Goal: Contribute content

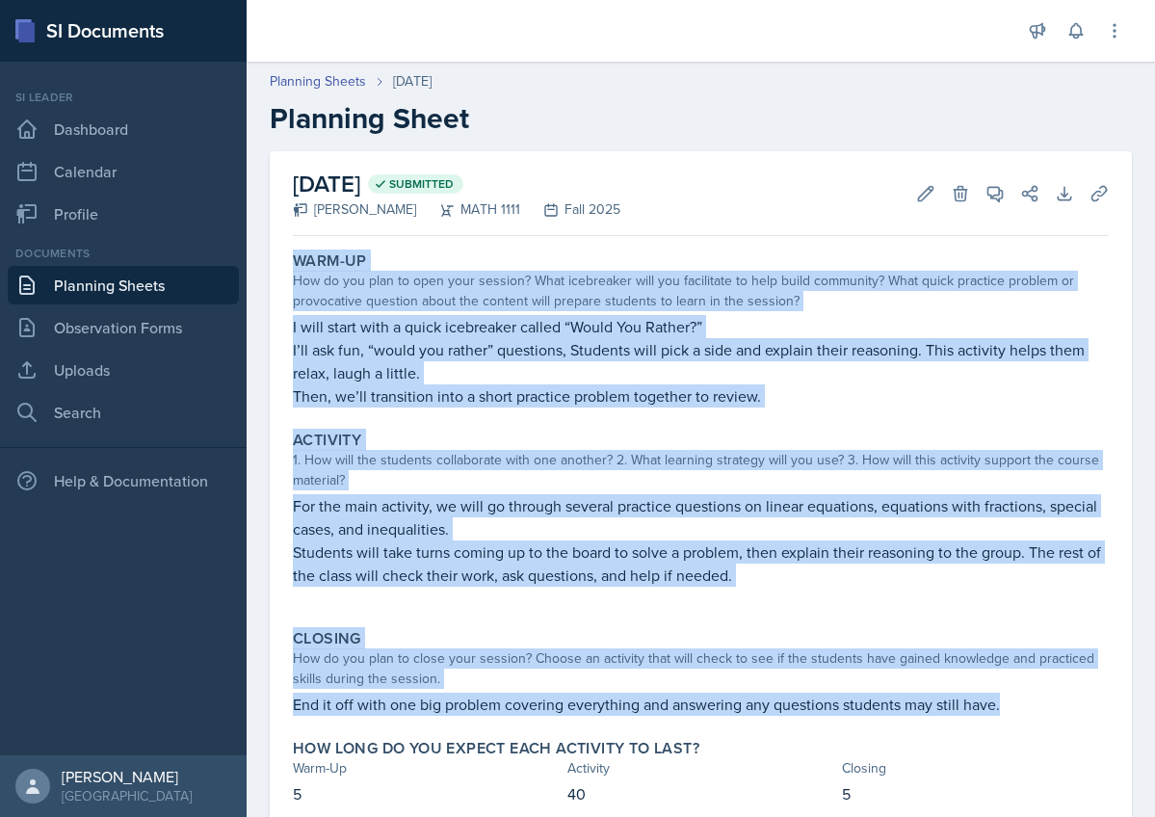
scroll to position [66, 0]
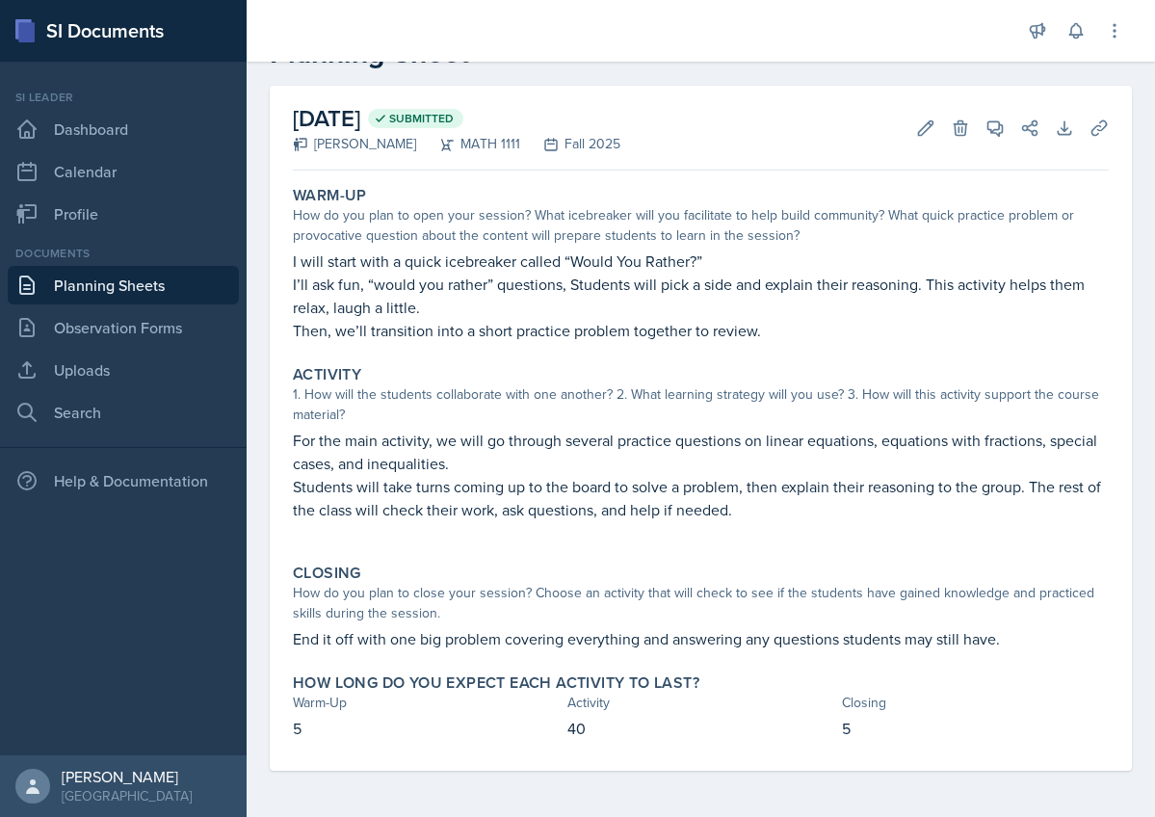
click at [688, 750] on div "Warm-Up How do you plan to open your session? What icebreaker will you facilita…" at bounding box center [701, 474] width 816 height 593
click at [993, 119] on icon at bounding box center [995, 128] width 19 height 19
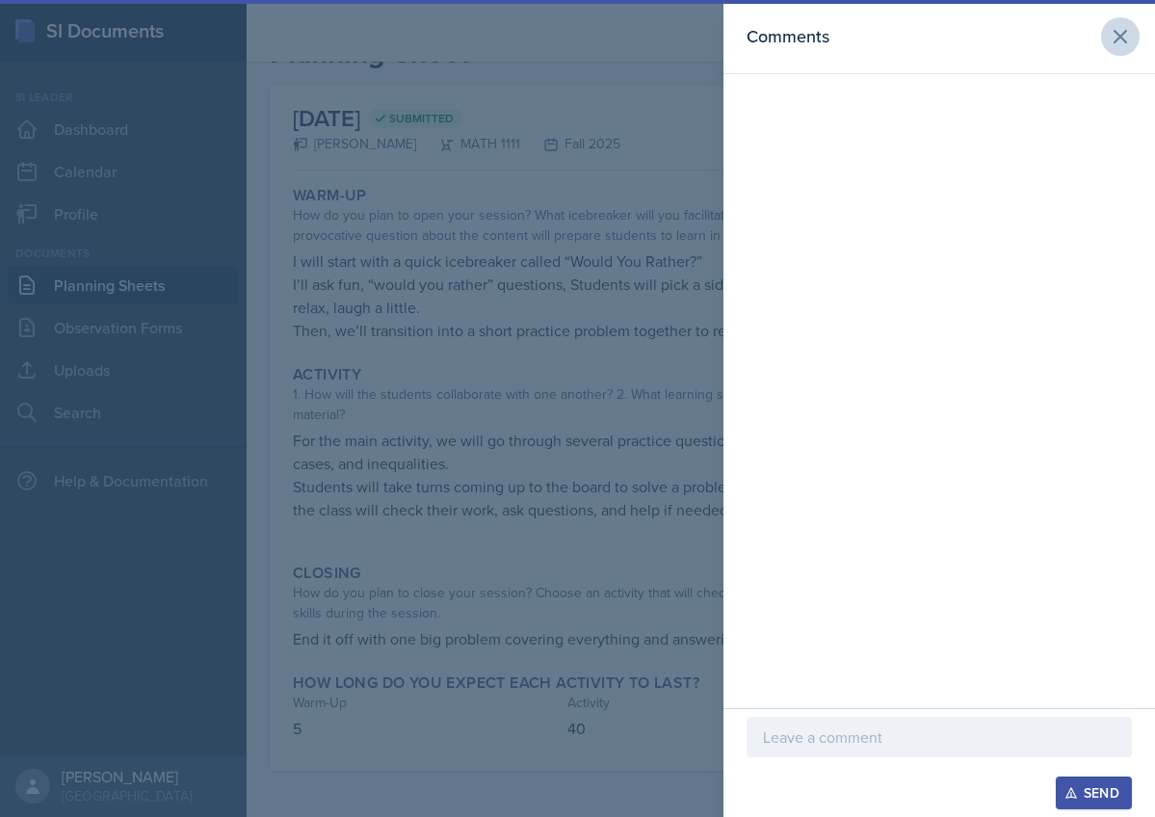
click at [1131, 38] on icon at bounding box center [1120, 36] width 23 height 23
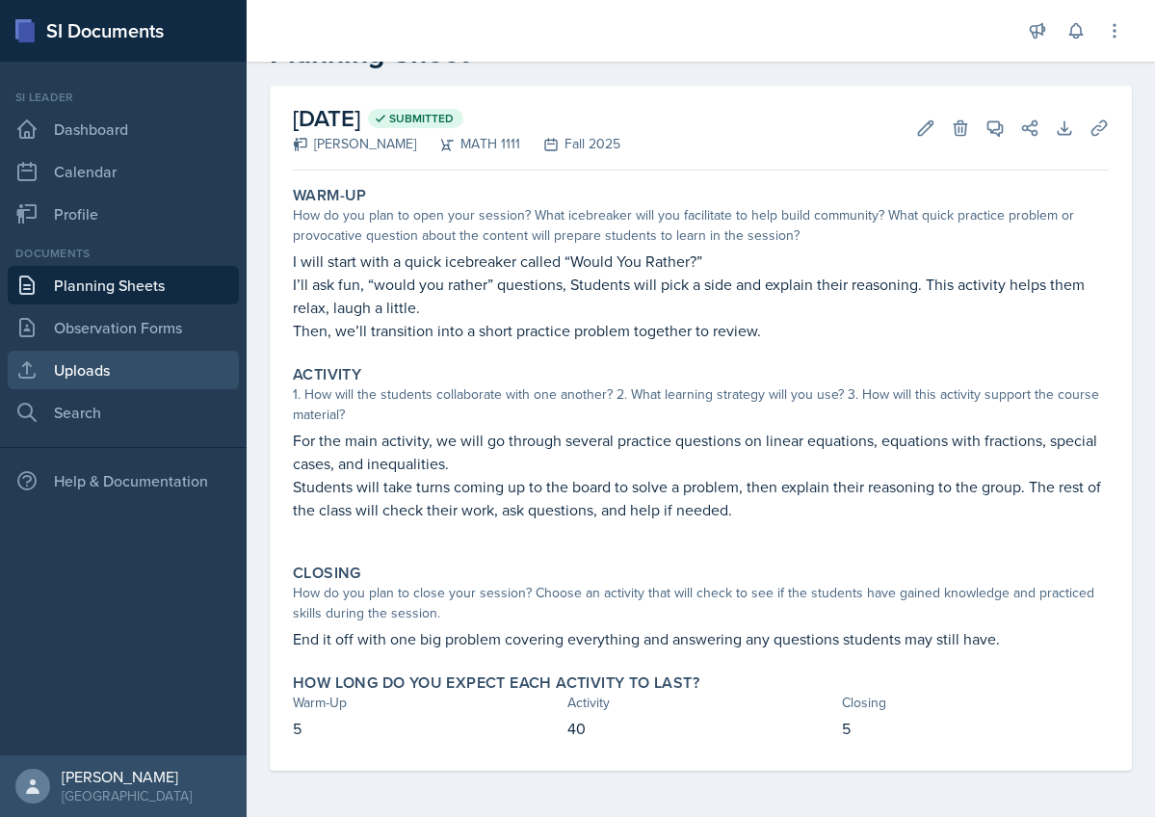
click at [96, 380] on link "Uploads" at bounding box center [123, 370] width 231 height 39
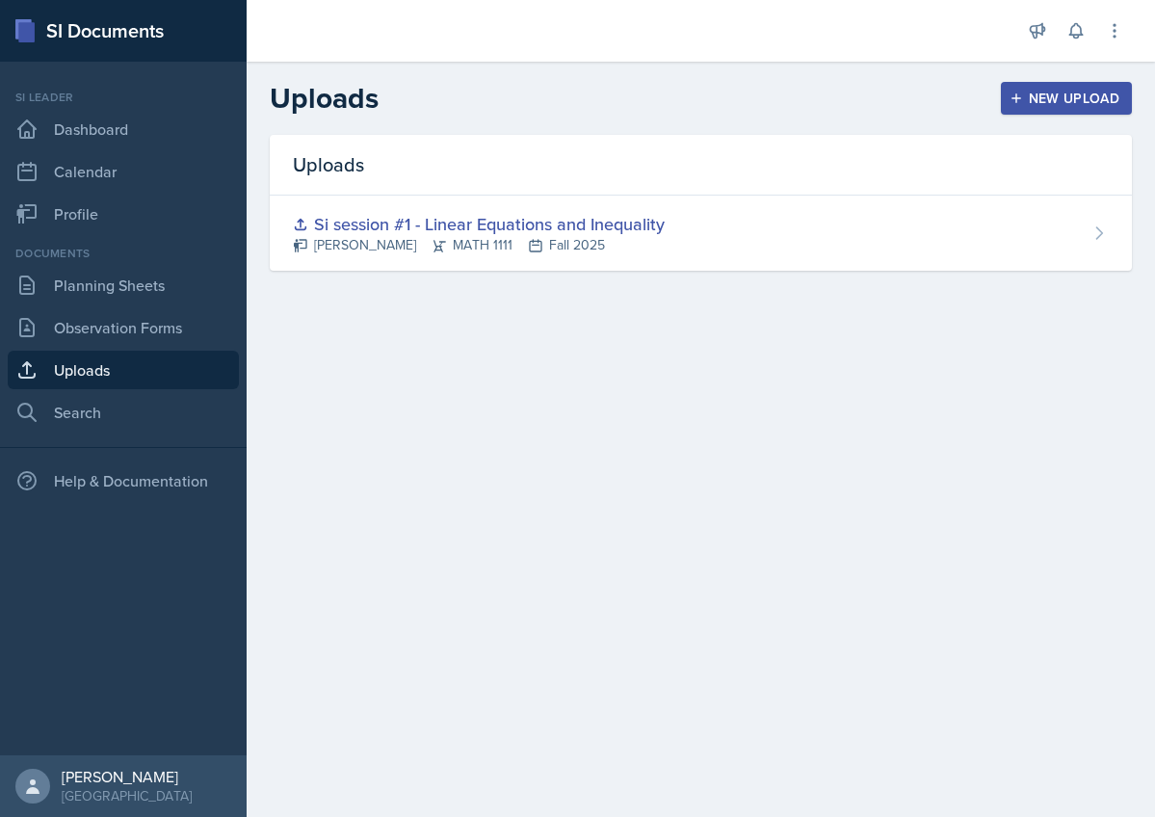
click at [1034, 105] on div "New Upload" at bounding box center [1067, 98] width 107 height 15
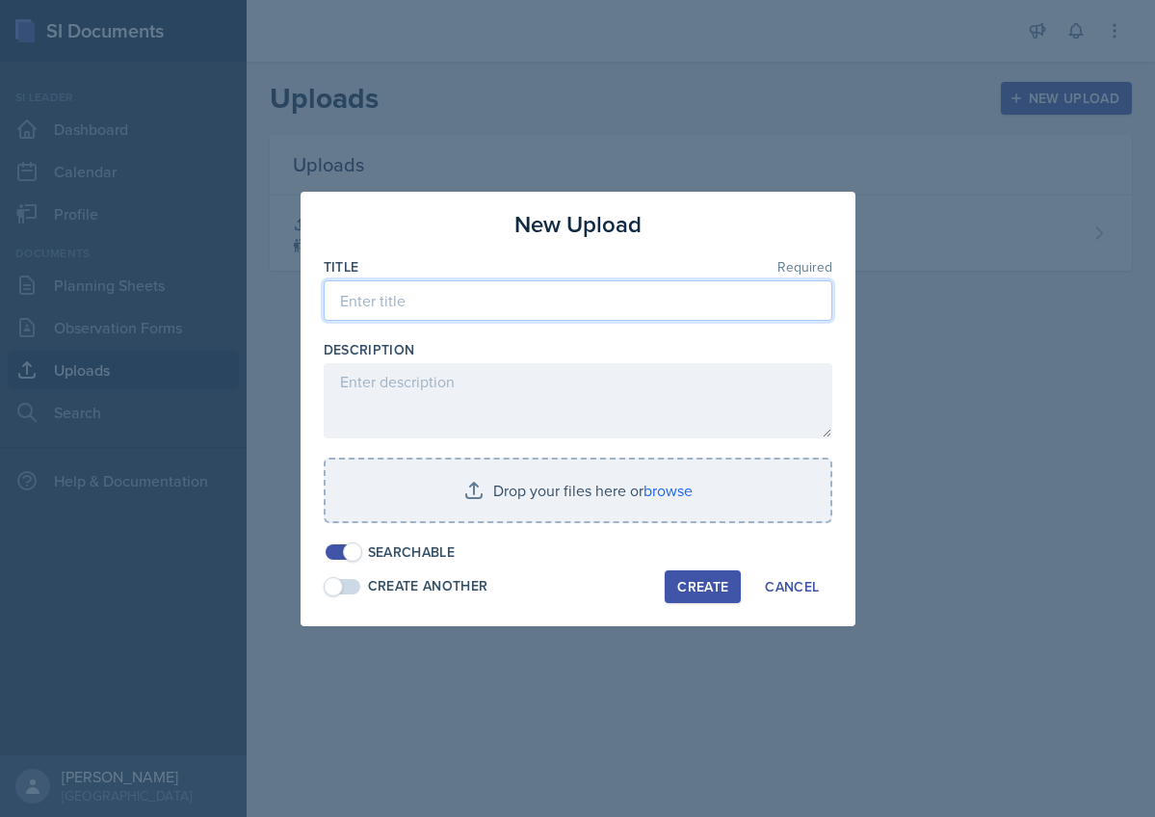
click at [411, 309] on input at bounding box center [578, 300] width 509 height 40
type input "Si session #2- Continue Linear equations and inequalities"
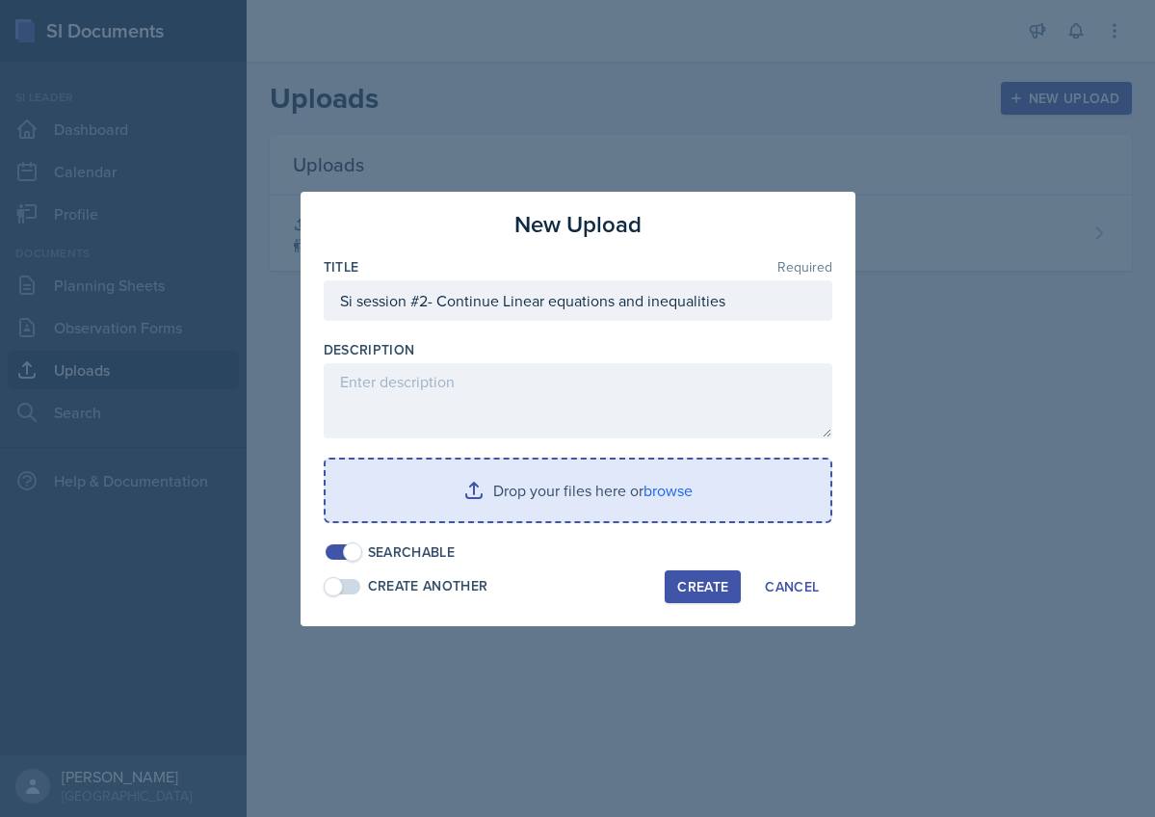
drag, startPoint x: 411, startPoint y: 309, endPoint x: 499, endPoint y: 511, distance: 220.0
click at [499, 511] on input "file" at bounding box center [578, 491] width 505 height 62
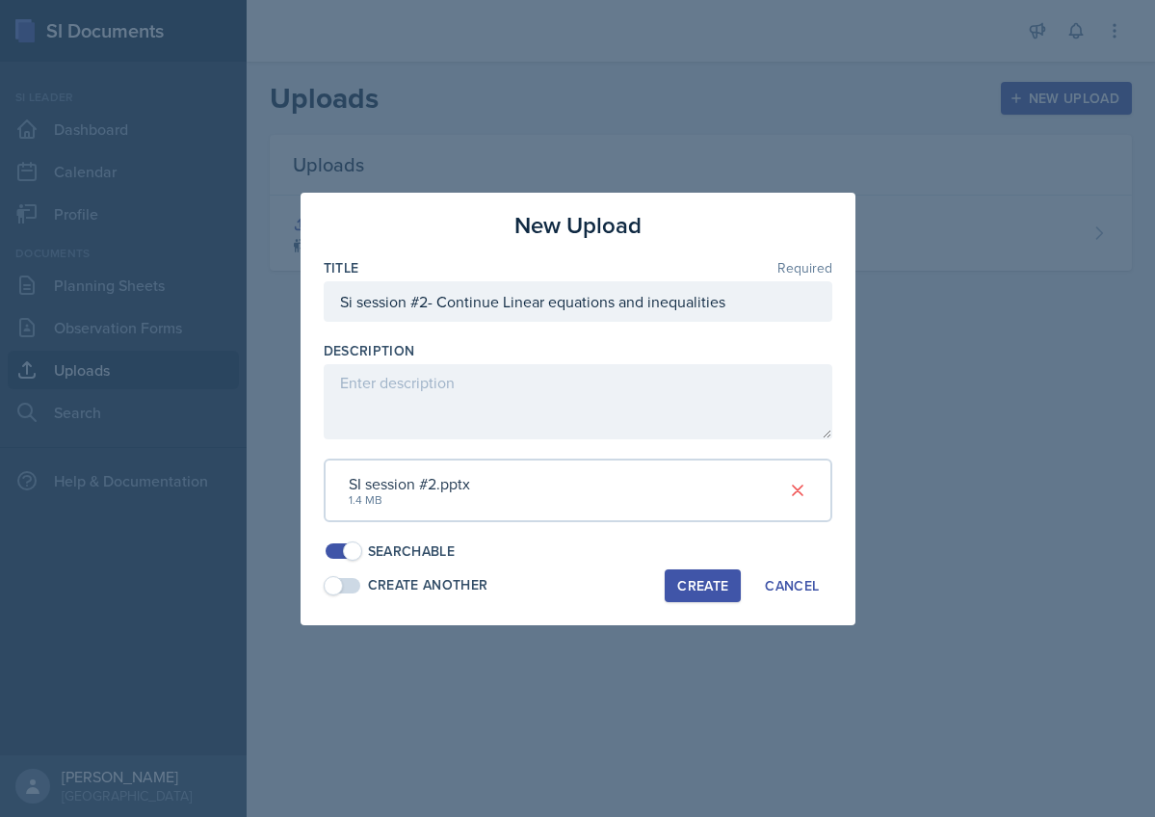
click at [721, 582] on div "Create" at bounding box center [702, 585] width 51 height 15
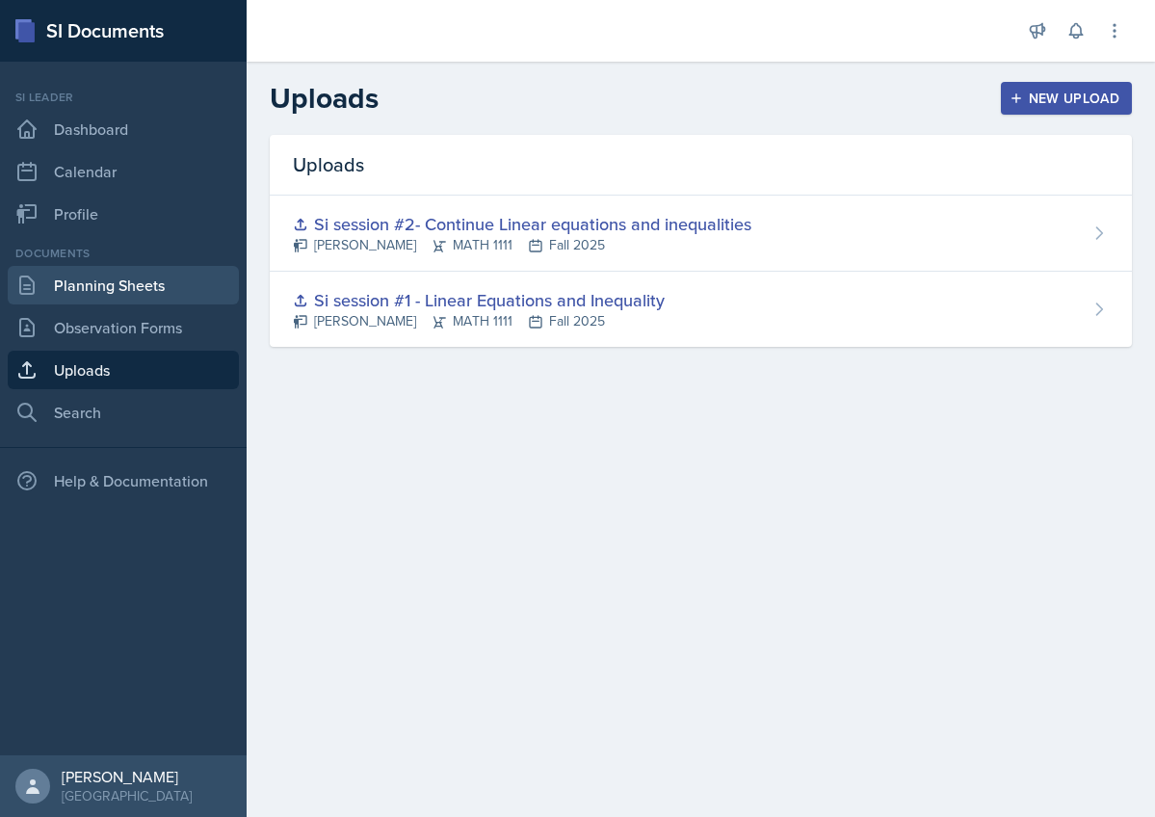
click at [110, 289] on link "Planning Sheets" at bounding box center [123, 285] width 231 height 39
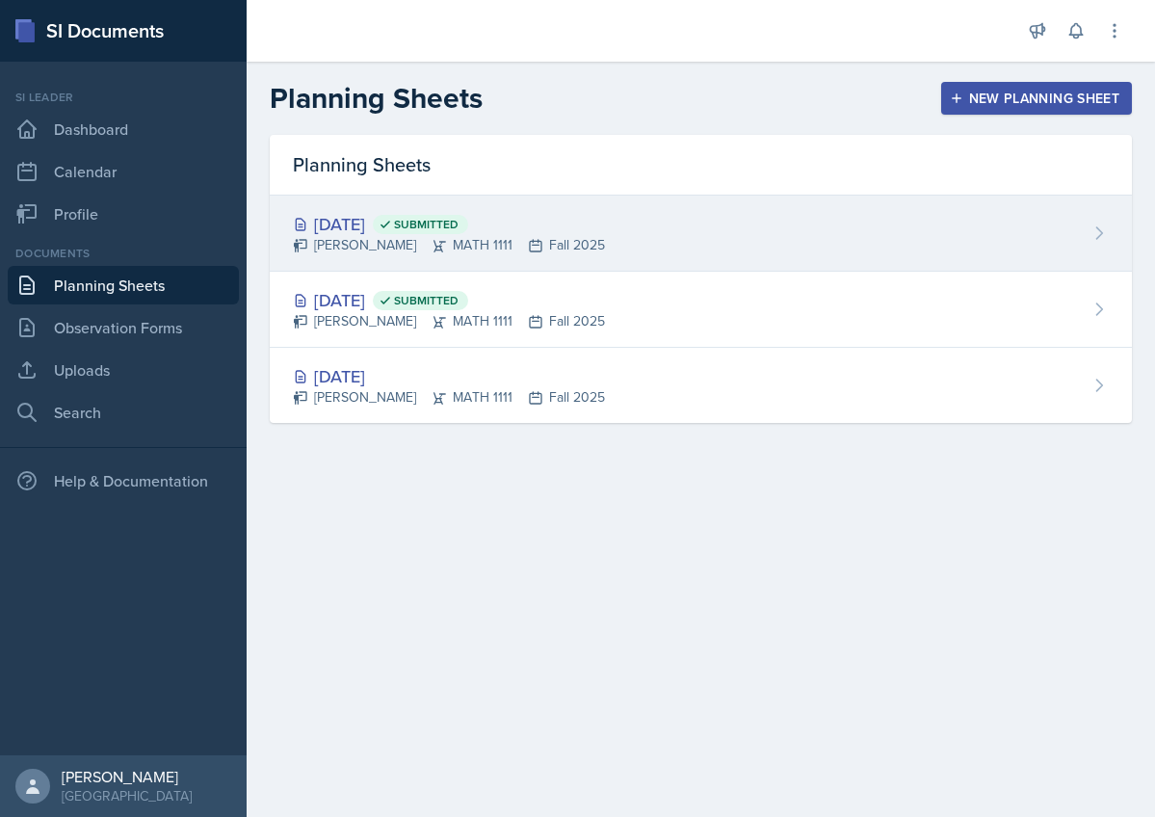
click at [337, 225] on div "[DATE] Submitted" at bounding box center [449, 224] width 312 height 26
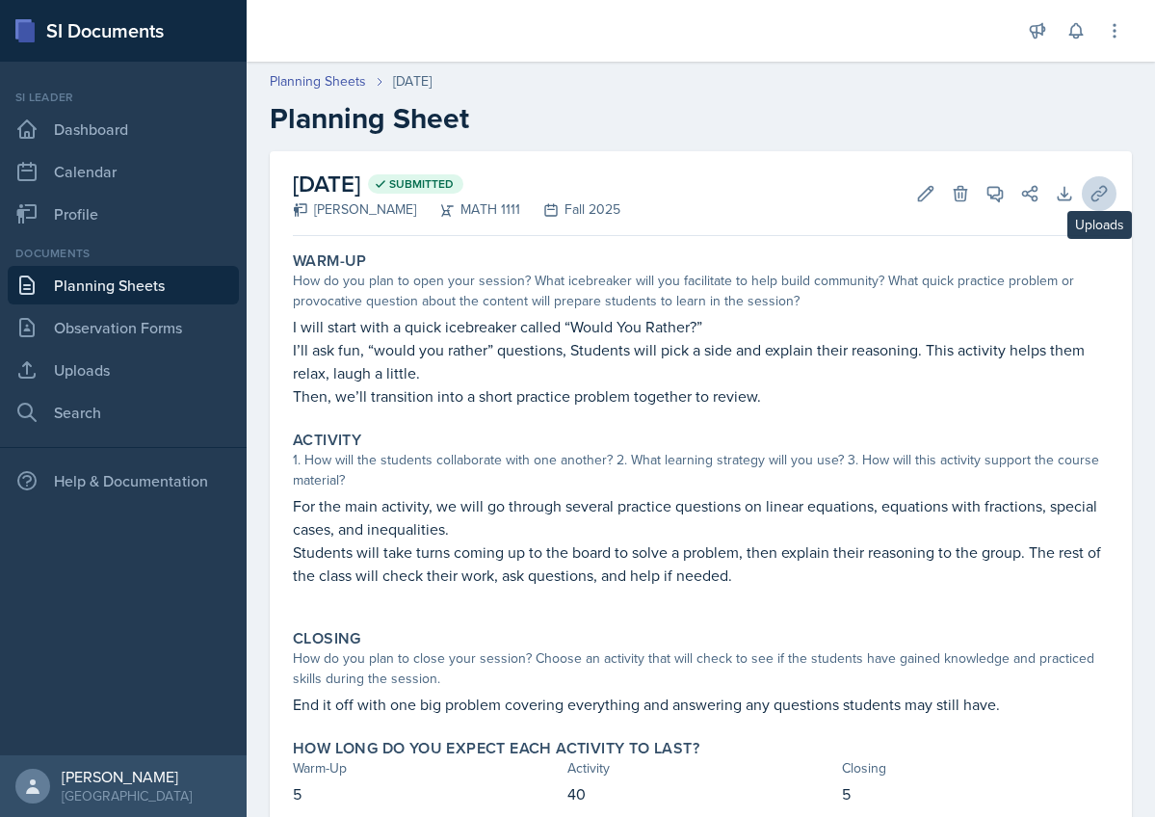
click at [1099, 195] on icon at bounding box center [1099, 193] width 14 height 14
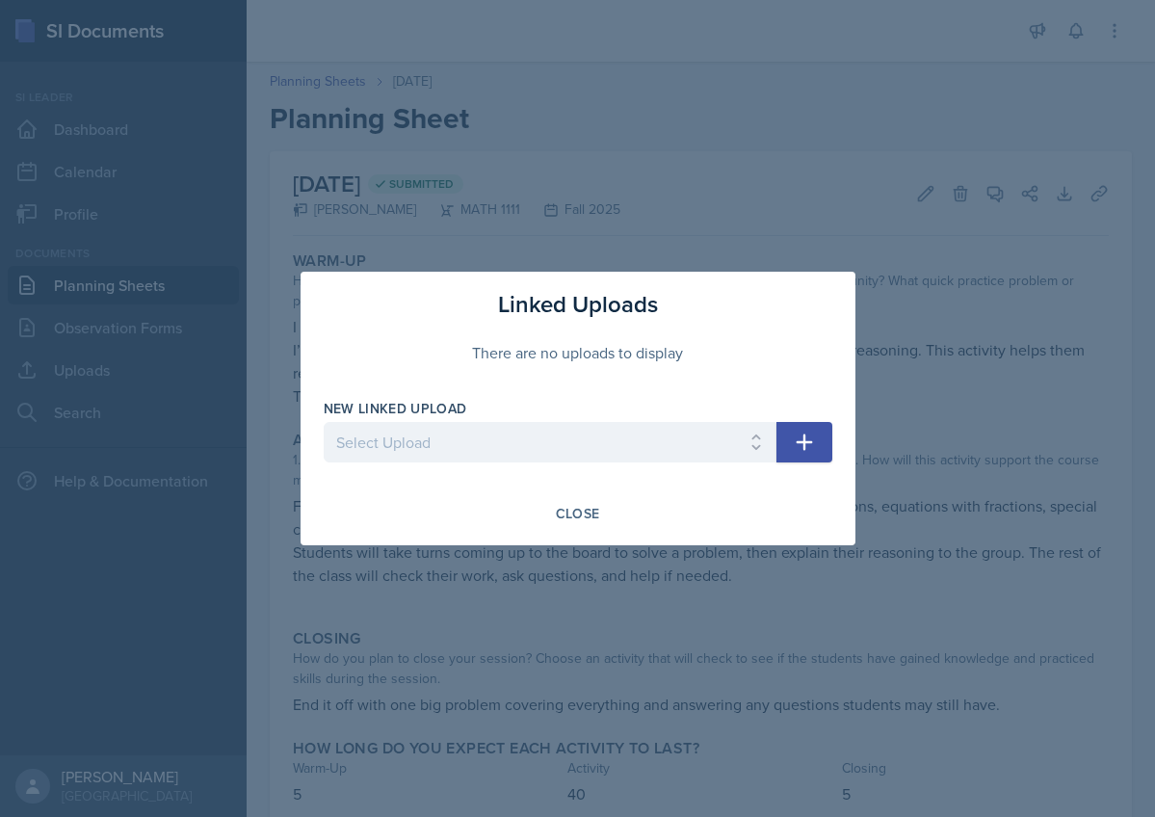
click at [802, 441] on icon "button" at bounding box center [804, 443] width 16 height 16
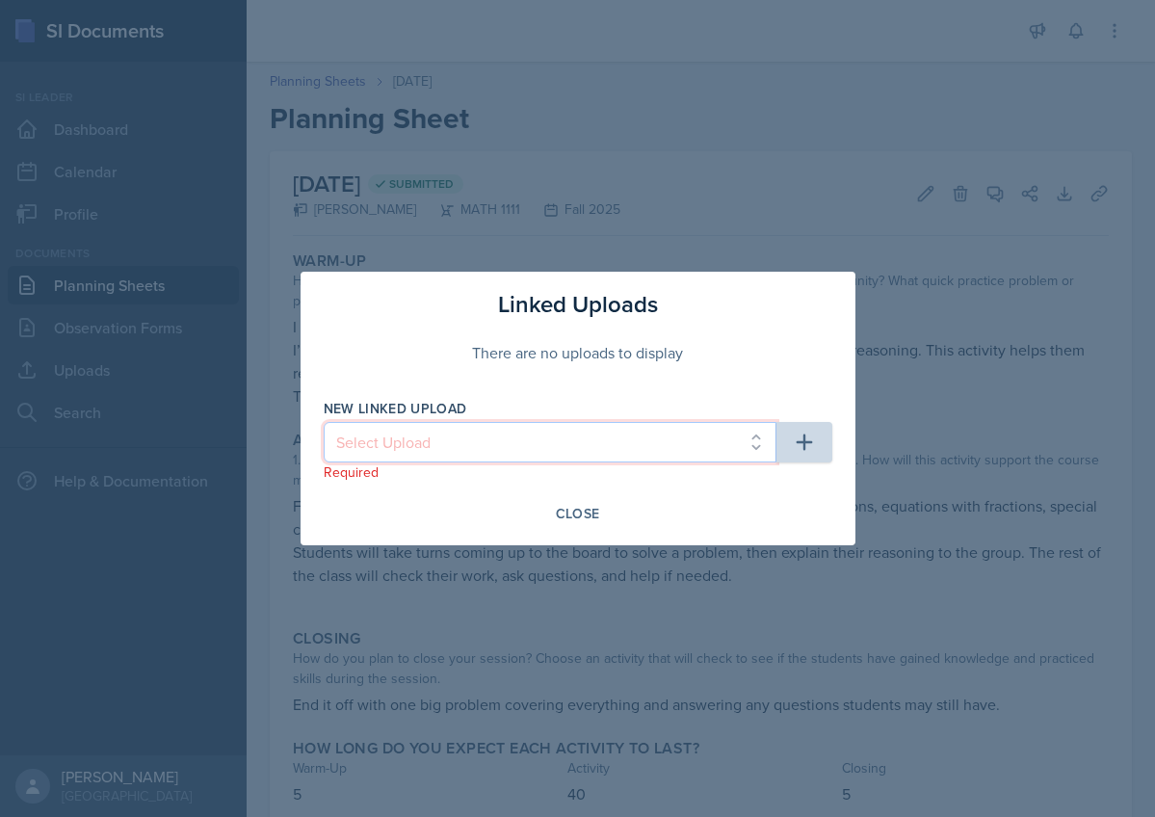
select select "29ff02e2-6786-4280-8cef-ba90c3704f38"
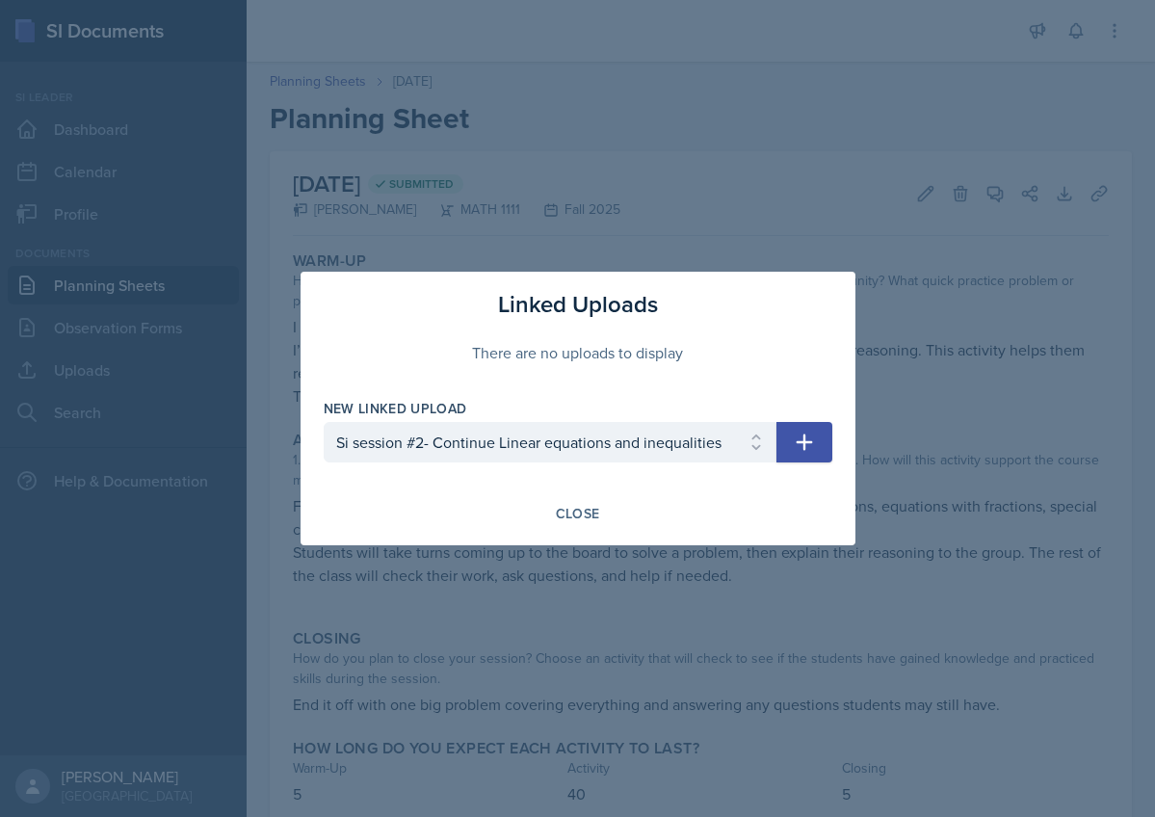
click at [808, 442] on icon "button" at bounding box center [804, 443] width 16 height 16
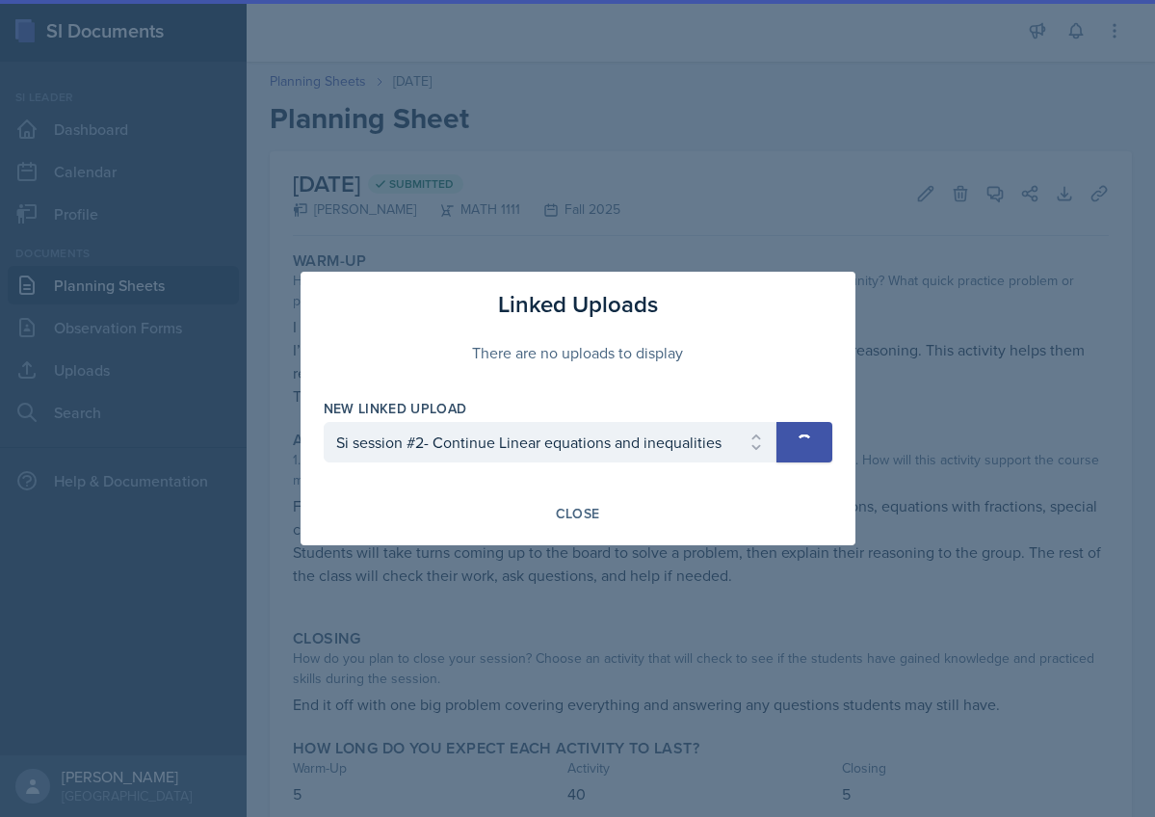
select select
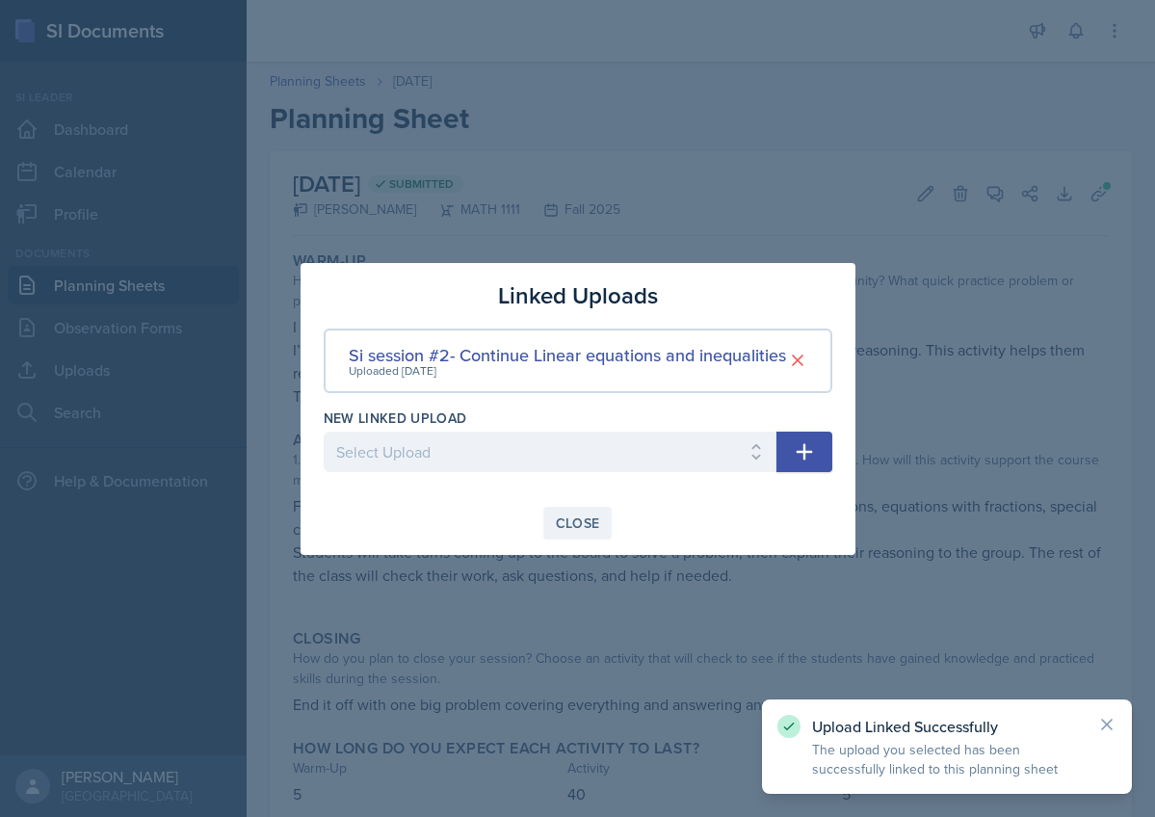
click at [566, 523] on div "Close" at bounding box center [578, 523] width 44 height 15
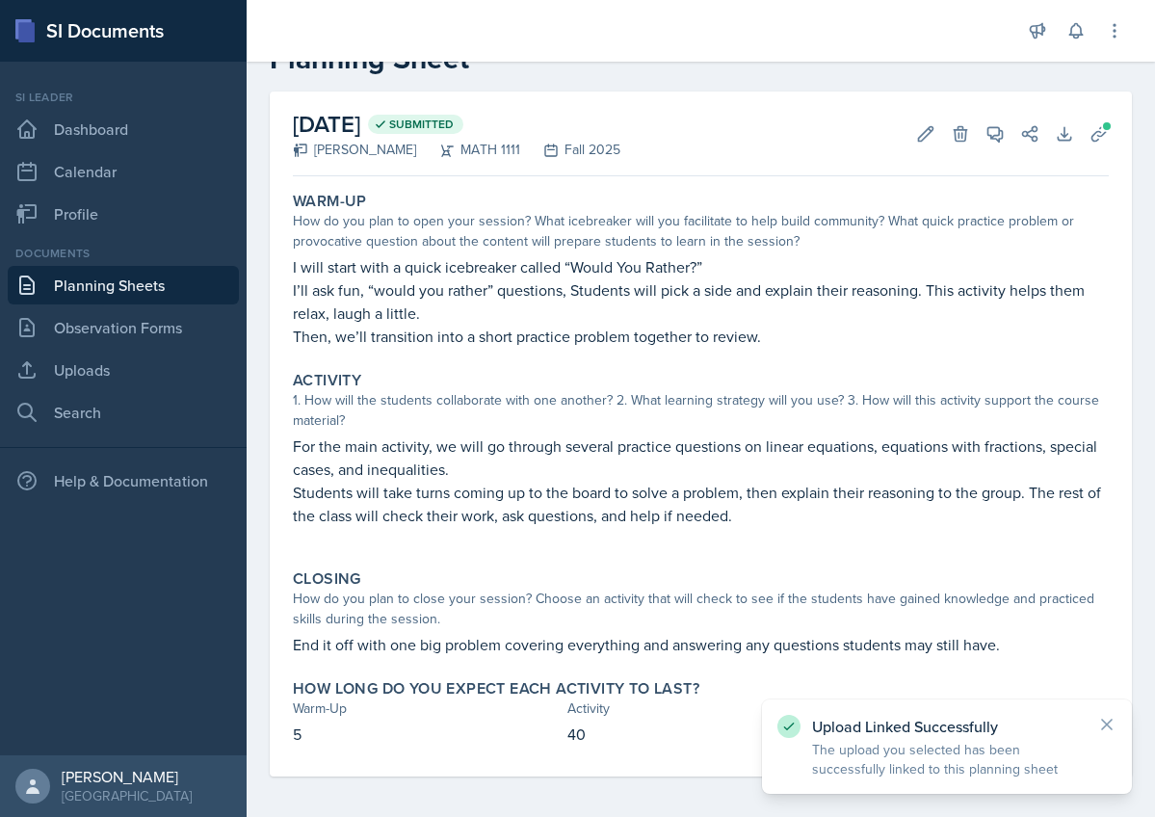
scroll to position [66, 0]
